Goal: Navigation & Orientation: Go to known website

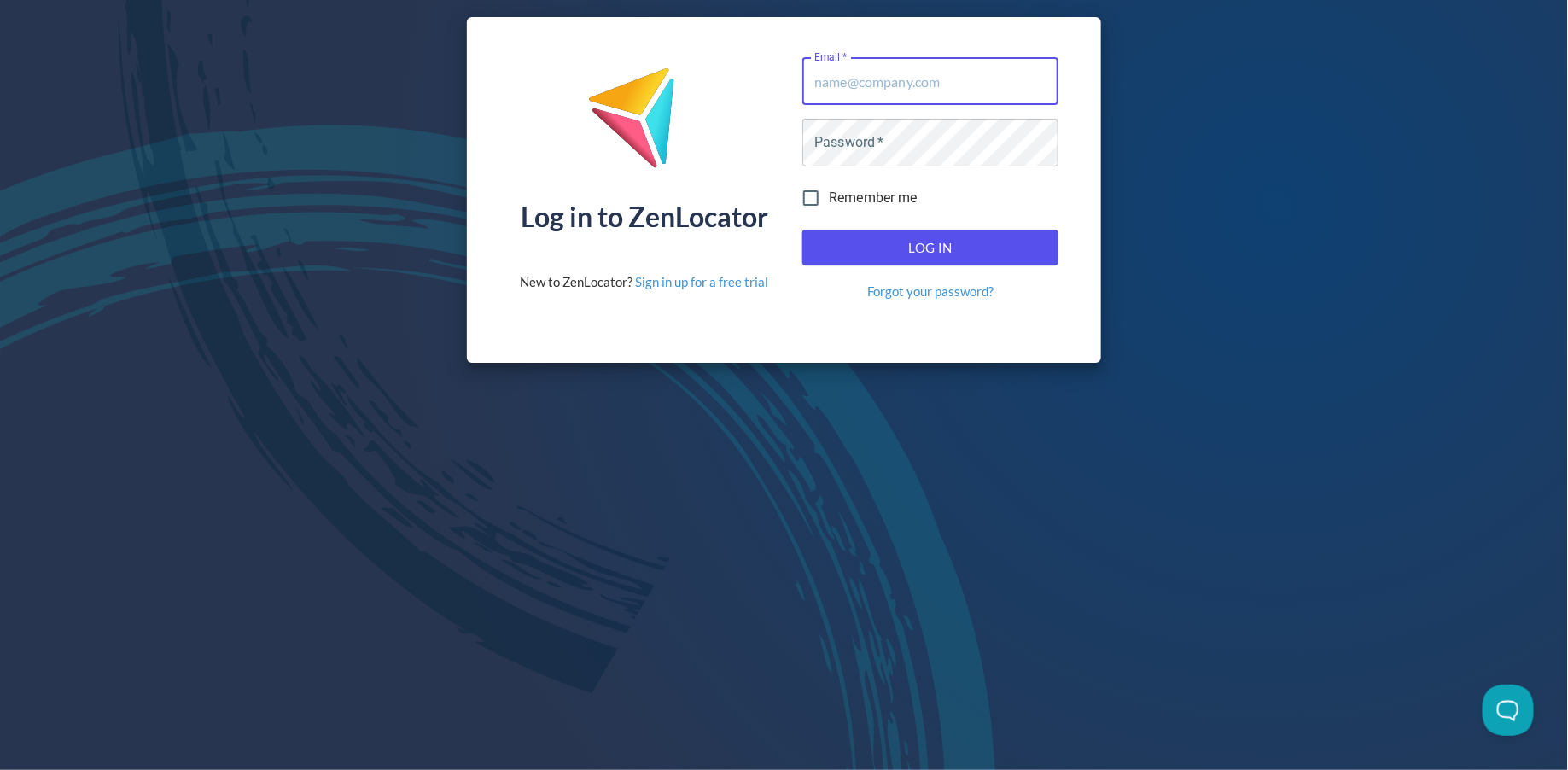
click at [852, 78] on input "Email   *" at bounding box center [930, 81] width 256 height 47
click at [0, 769] on com-1password-button at bounding box center [0, 770] width 0 height 0
type input "[PERSON_NAME][EMAIL_ADDRESS][DOMAIN_NAME]"
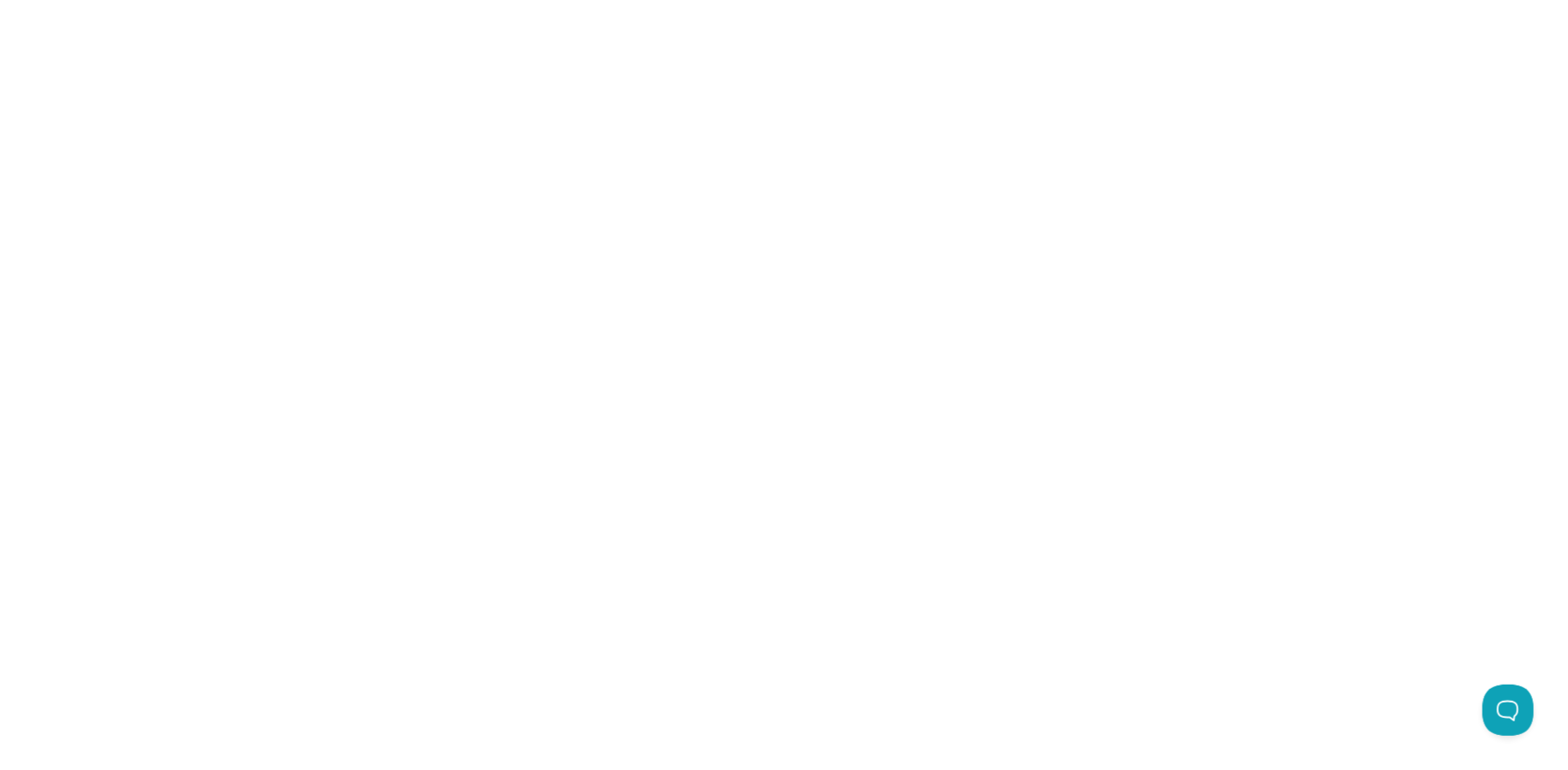
click at [878, 242] on div at bounding box center [784, 385] width 1568 height 770
